Goal: Information Seeking & Learning: Learn about a topic

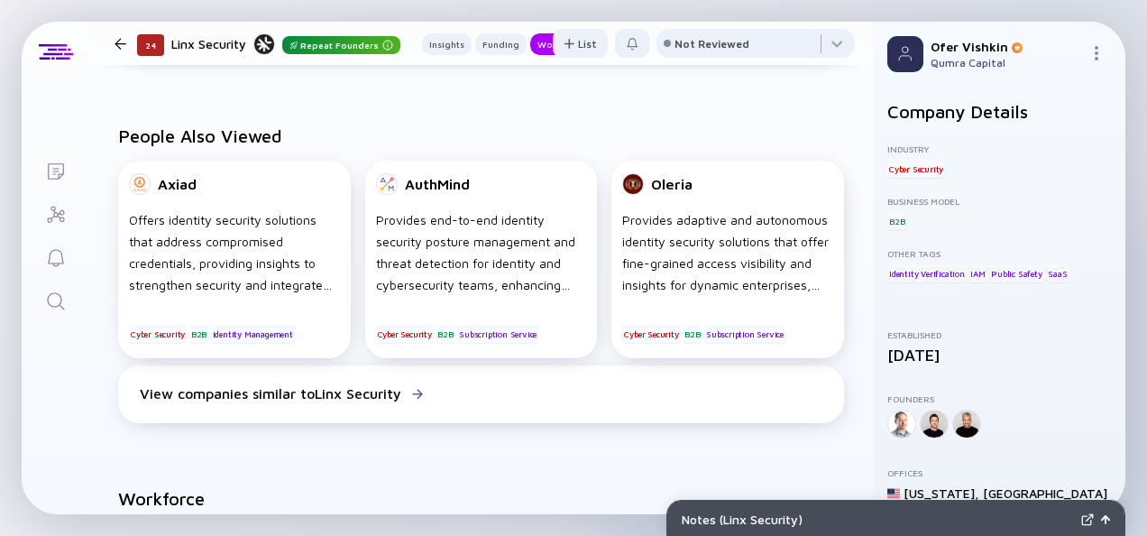
scroll to position [1112, 0]
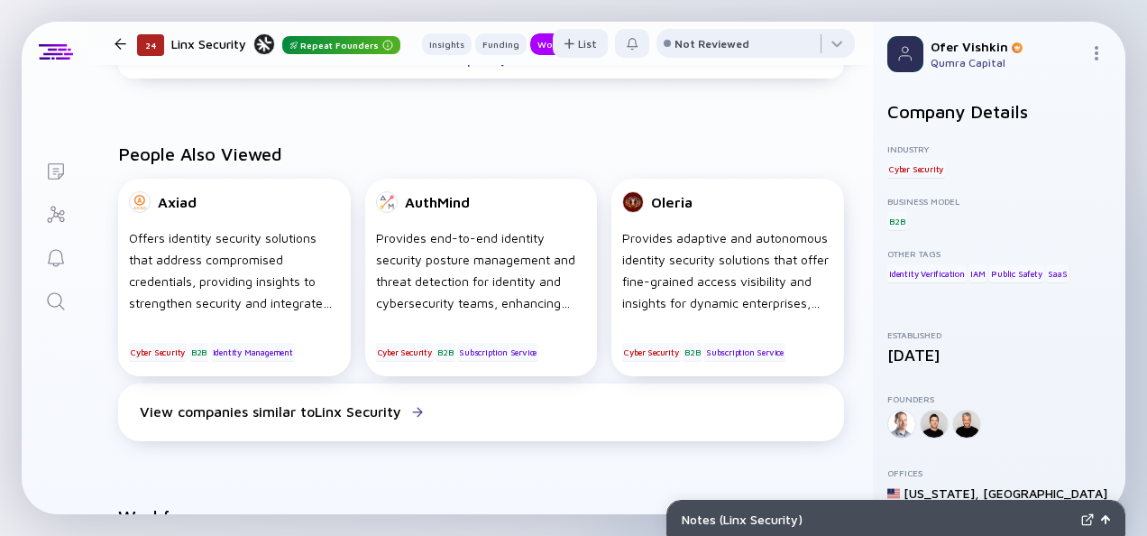
click at [64, 292] on icon "Search" at bounding box center [56, 301] width 22 height 22
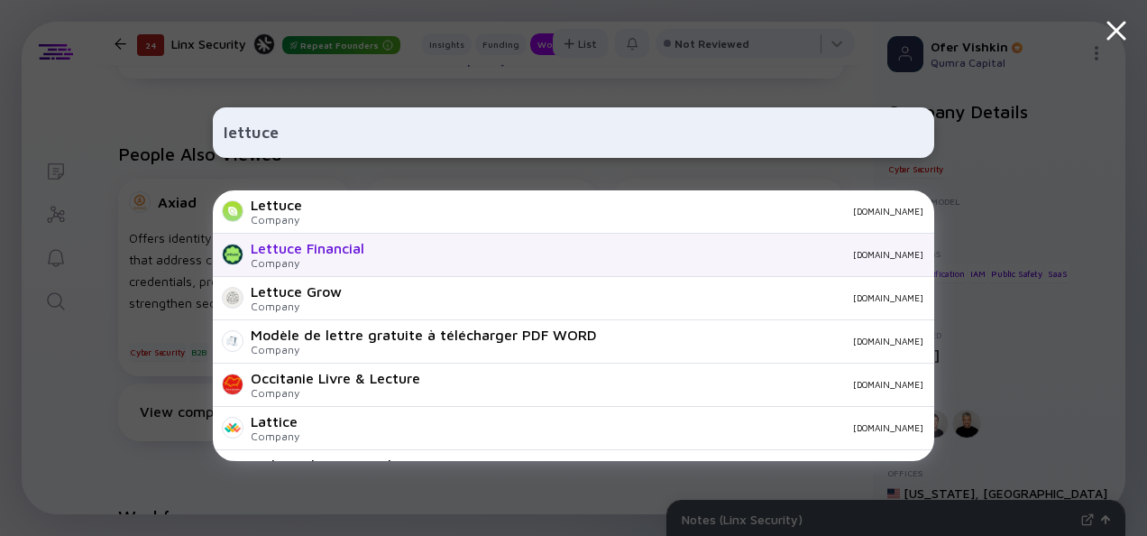
type input "lettuce"
click at [370, 253] on div "Lettuce Financial Company [DOMAIN_NAME]" at bounding box center [574, 255] width 722 height 43
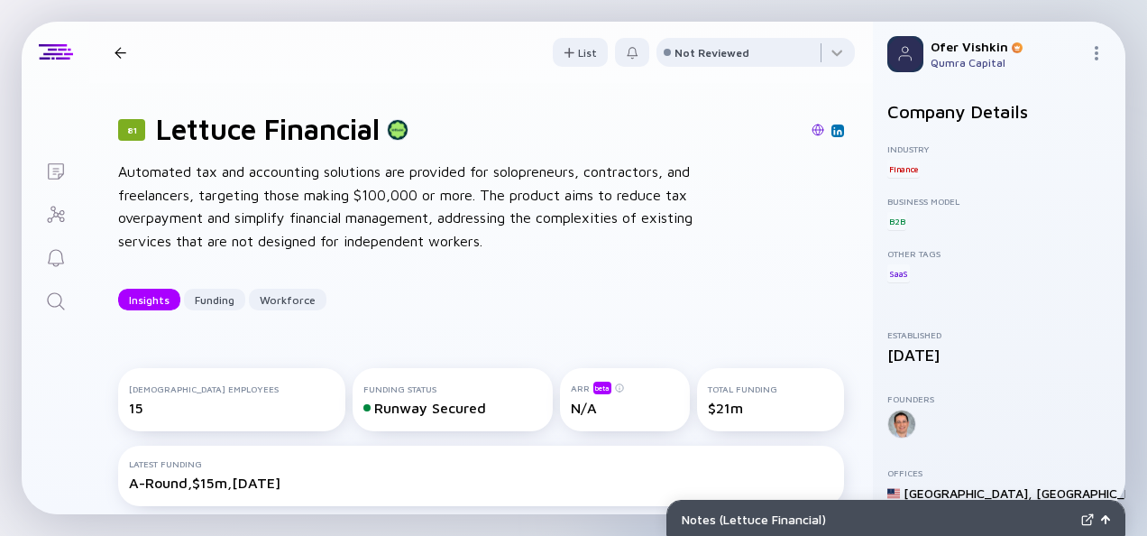
click at [842, 241] on div "81 Lettuce Financial Automated tax and accounting solutions are provided for so…" at bounding box center [481, 211] width 784 height 256
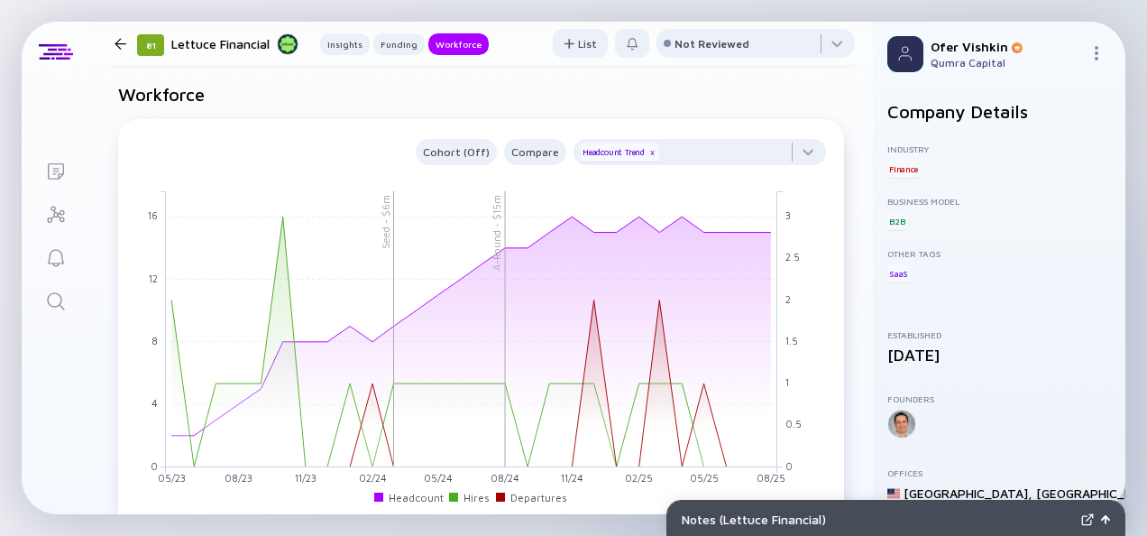
scroll to position [1509, 0]
click at [59, 295] on icon "Search" at bounding box center [55, 300] width 17 height 17
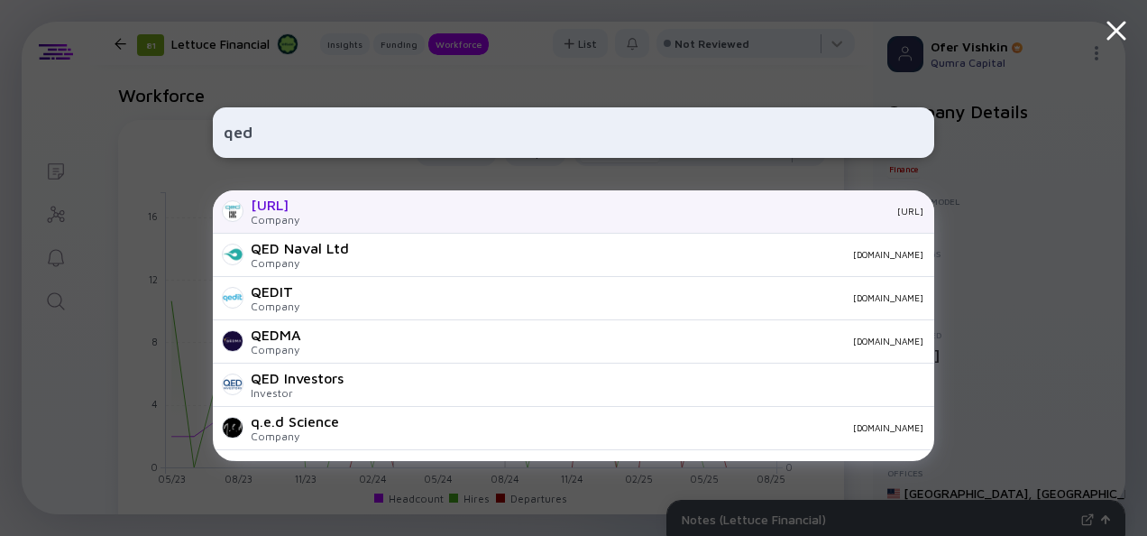
type input "qed"
click at [457, 220] on div "[URL] Company [URL]" at bounding box center [574, 211] width 722 height 43
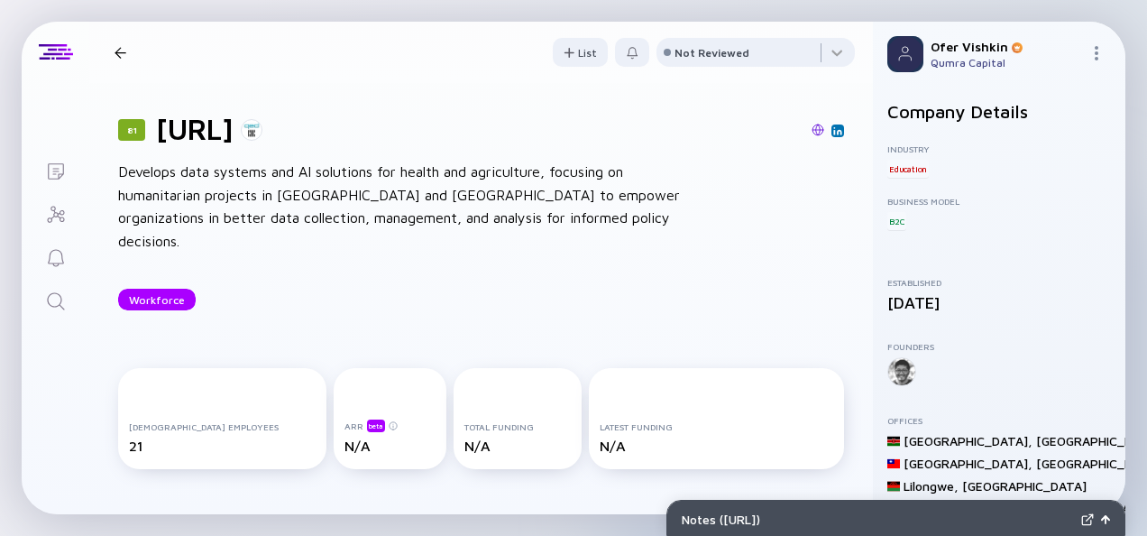
click at [836, 234] on div "81 [URL] Develops data systems and AI solutions for health and agriculture, foc…" at bounding box center [481, 211] width 784 height 256
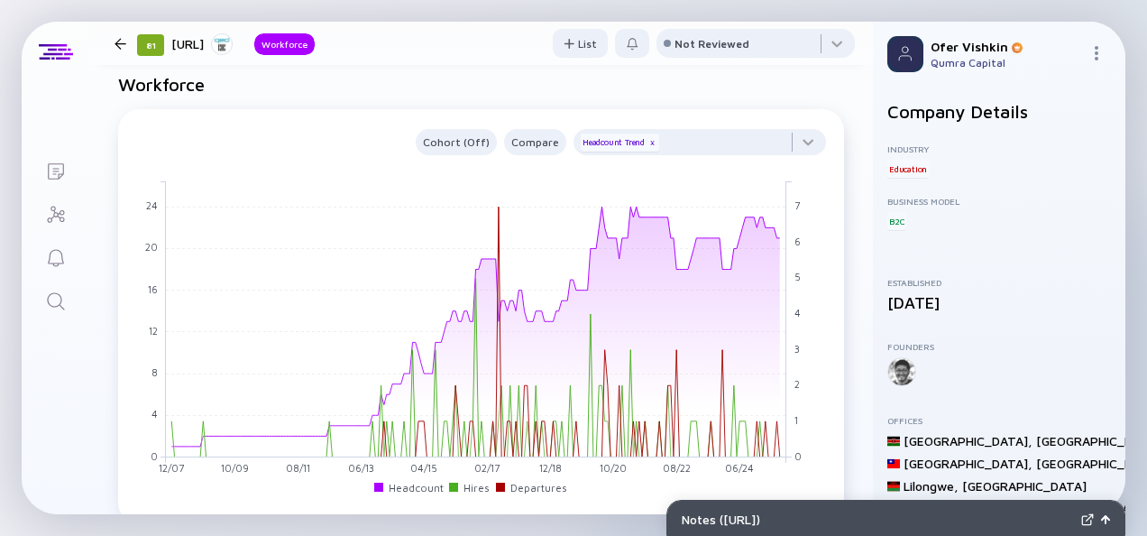
scroll to position [789, 0]
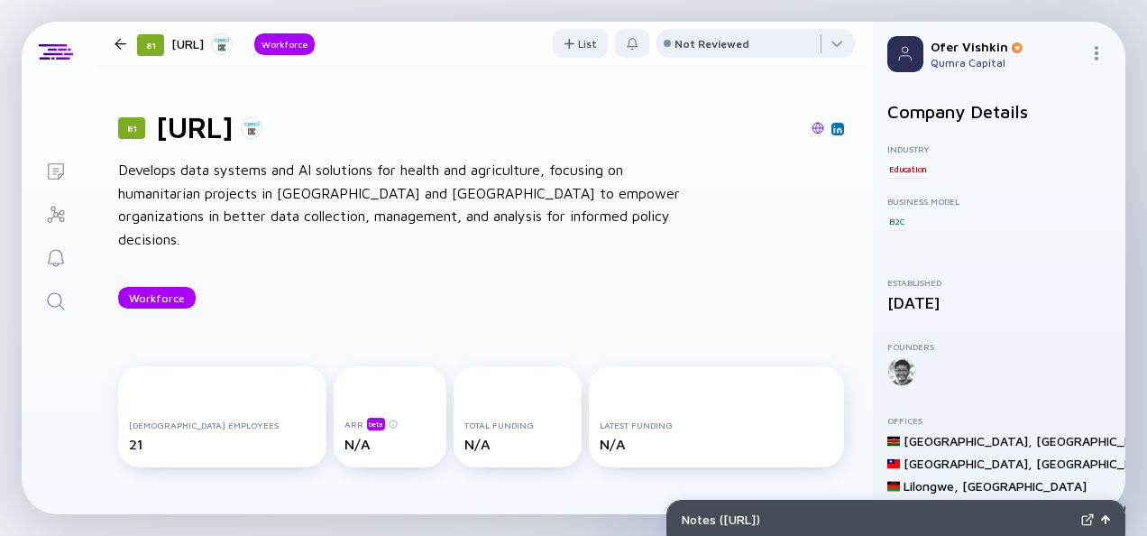
scroll to position [0, 0]
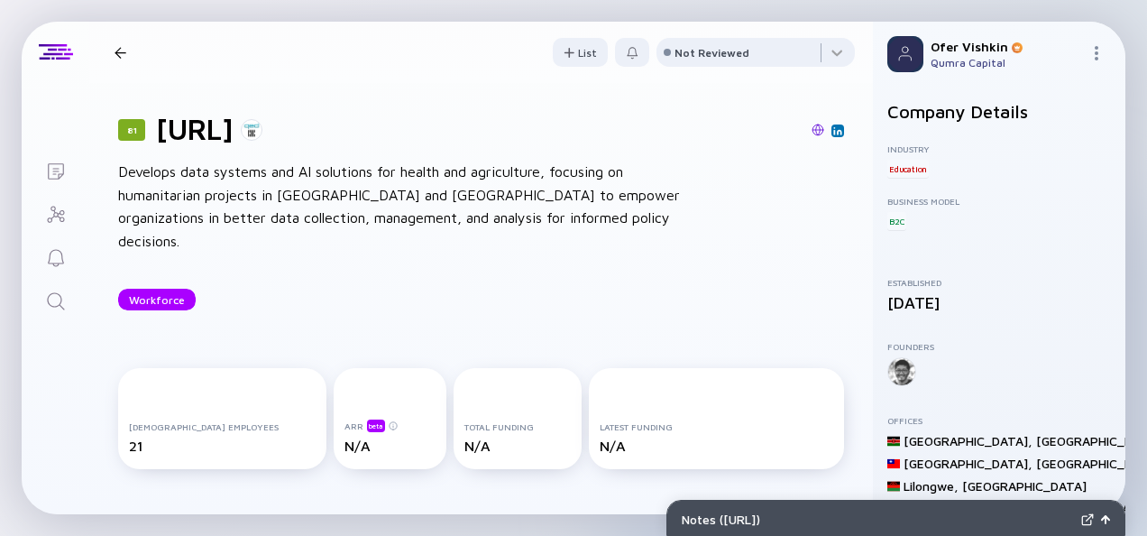
click at [69, 296] on link "Search" at bounding box center [56, 299] width 68 height 43
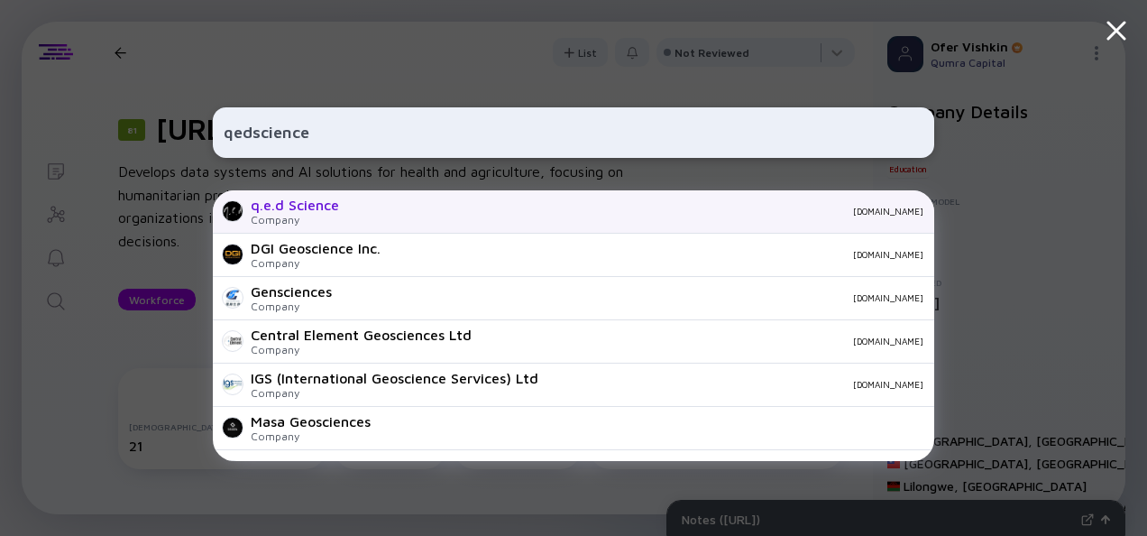
type input "qedscience"
click at [350, 211] on div "q.e.d Science Company [DOMAIN_NAME]" at bounding box center [574, 211] width 722 height 43
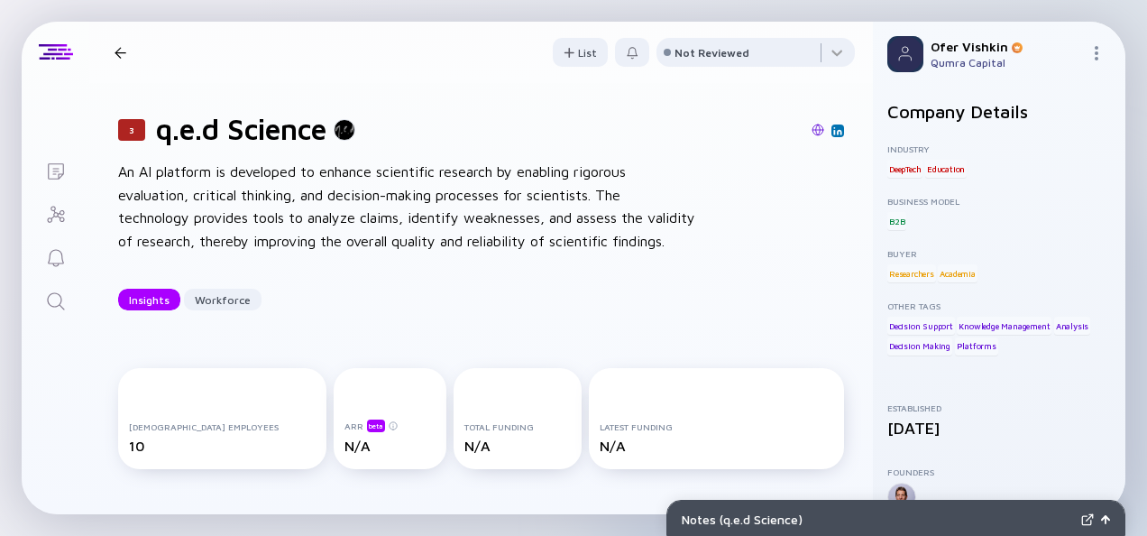
click at [834, 238] on div "3 q.e.d Science An AI platform is developed to enhance scientific research by e…" at bounding box center [481, 211] width 784 height 256
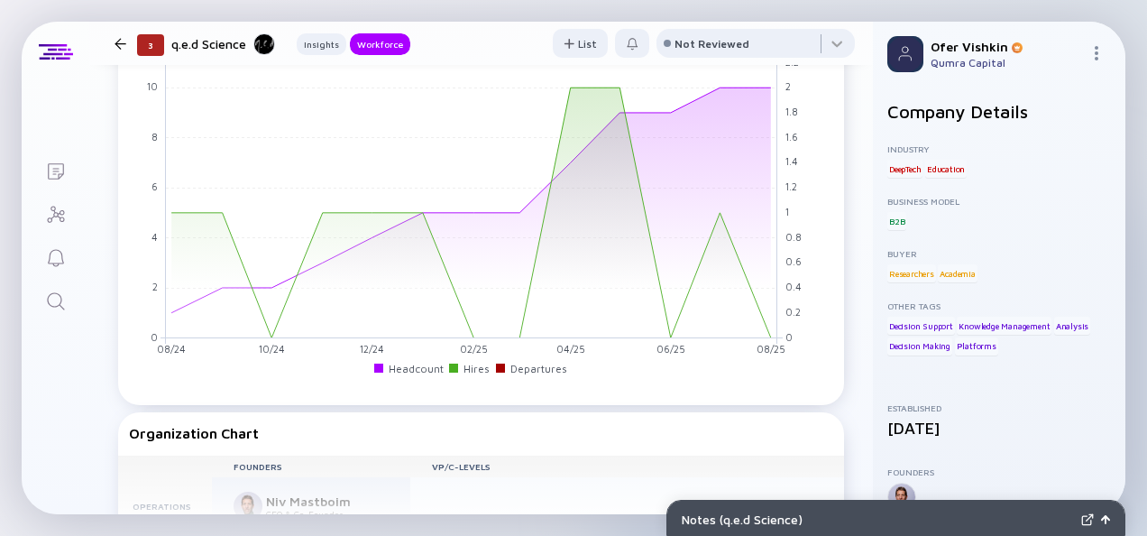
scroll to position [1114, 0]
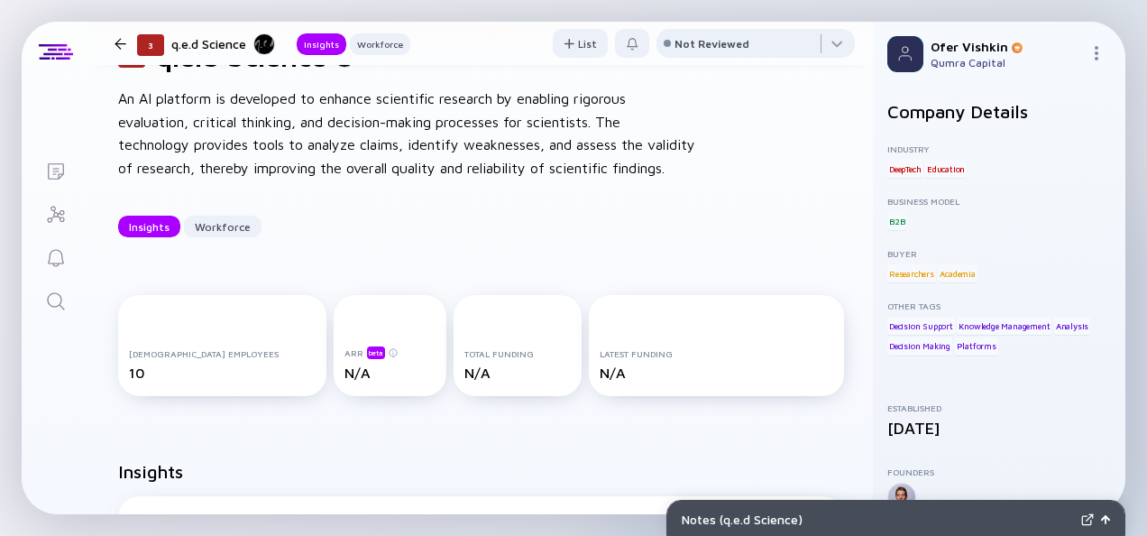
scroll to position [0, 0]
